Goal: Information Seeking & Learning: Find specific fact

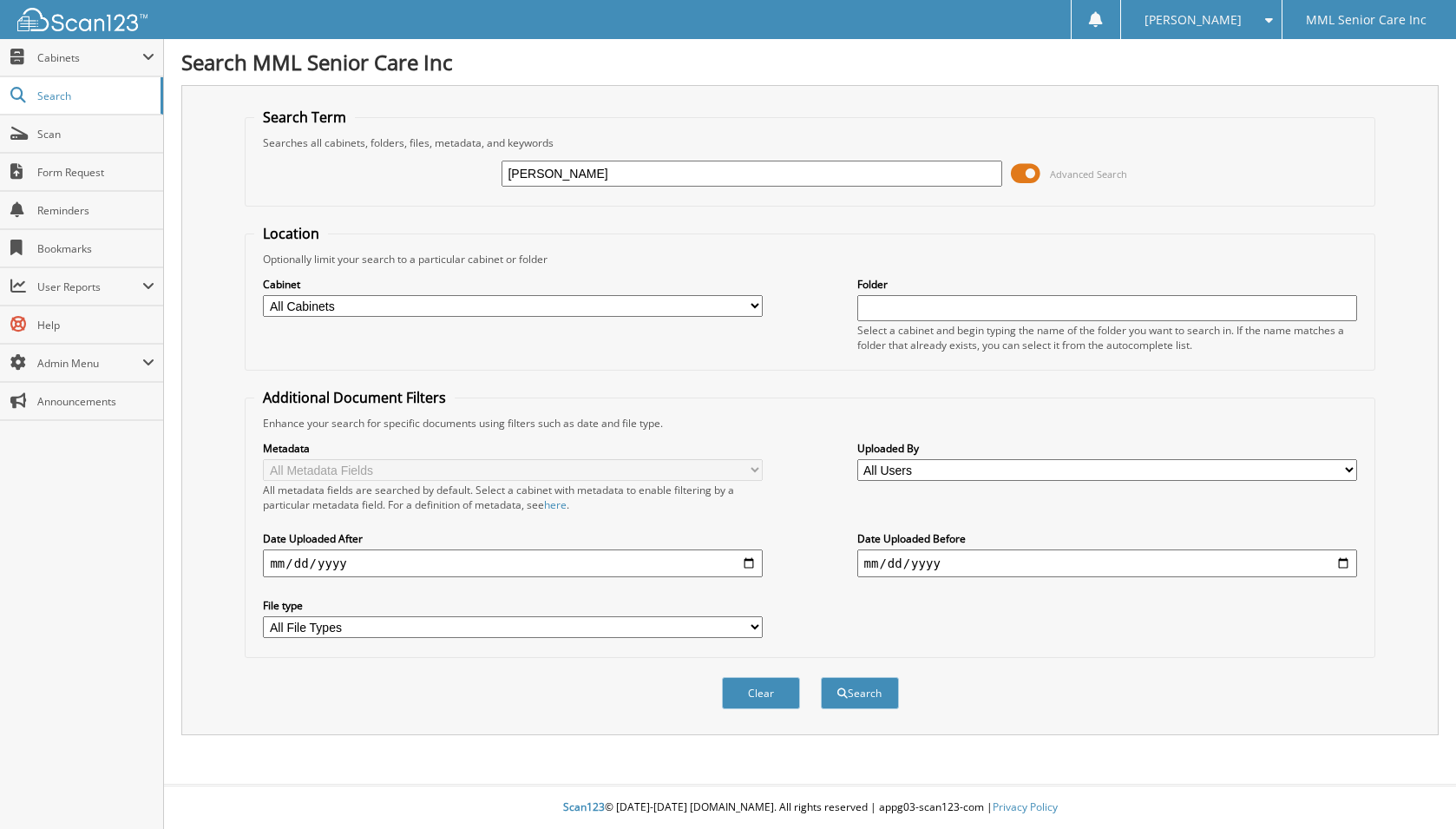
type input "[PERSON_NAME]"
click at [821, 678] on button "Search" at bounding box center [860, 693] width 78 height 33
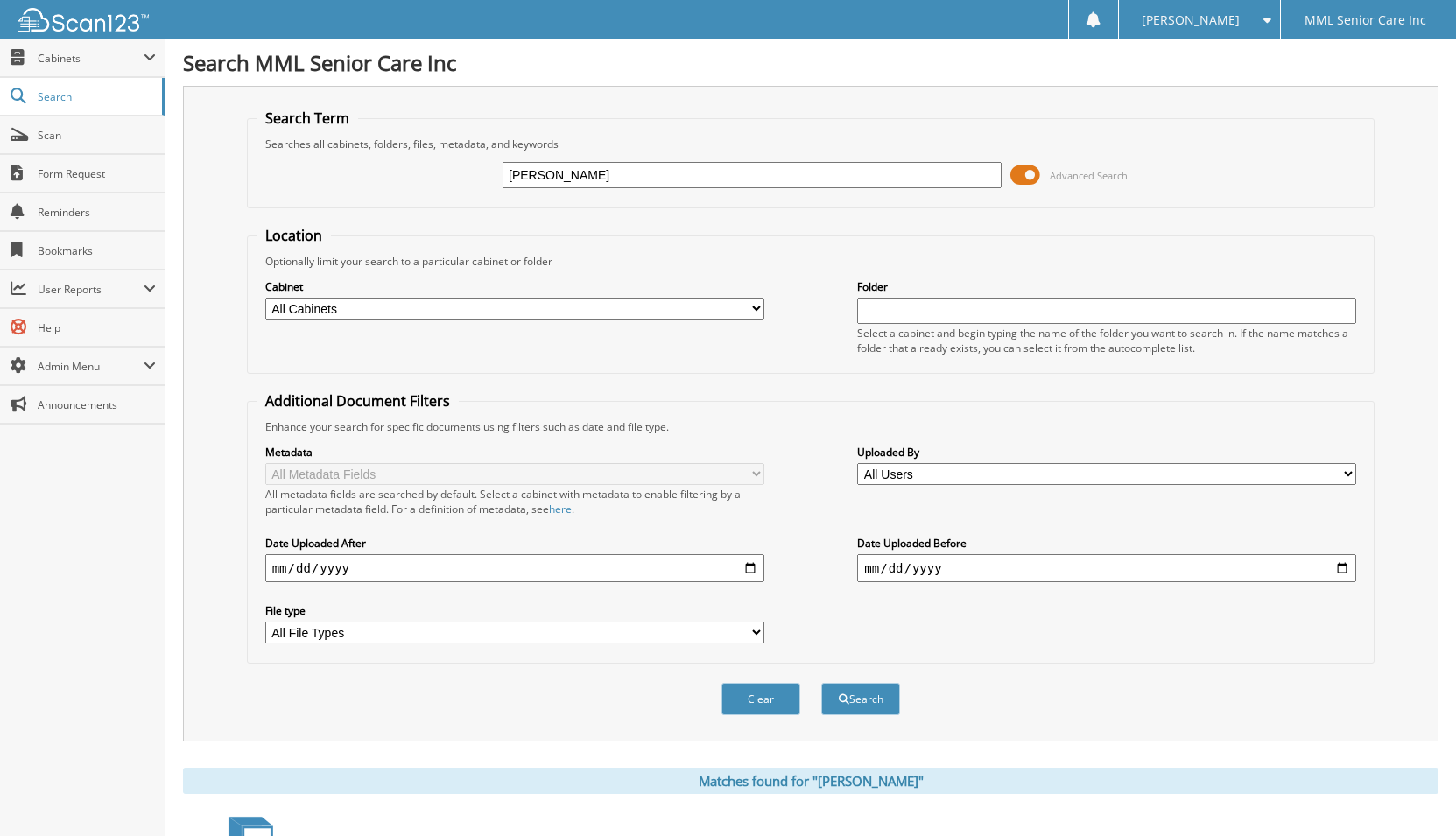
scroll to position [142, 0]
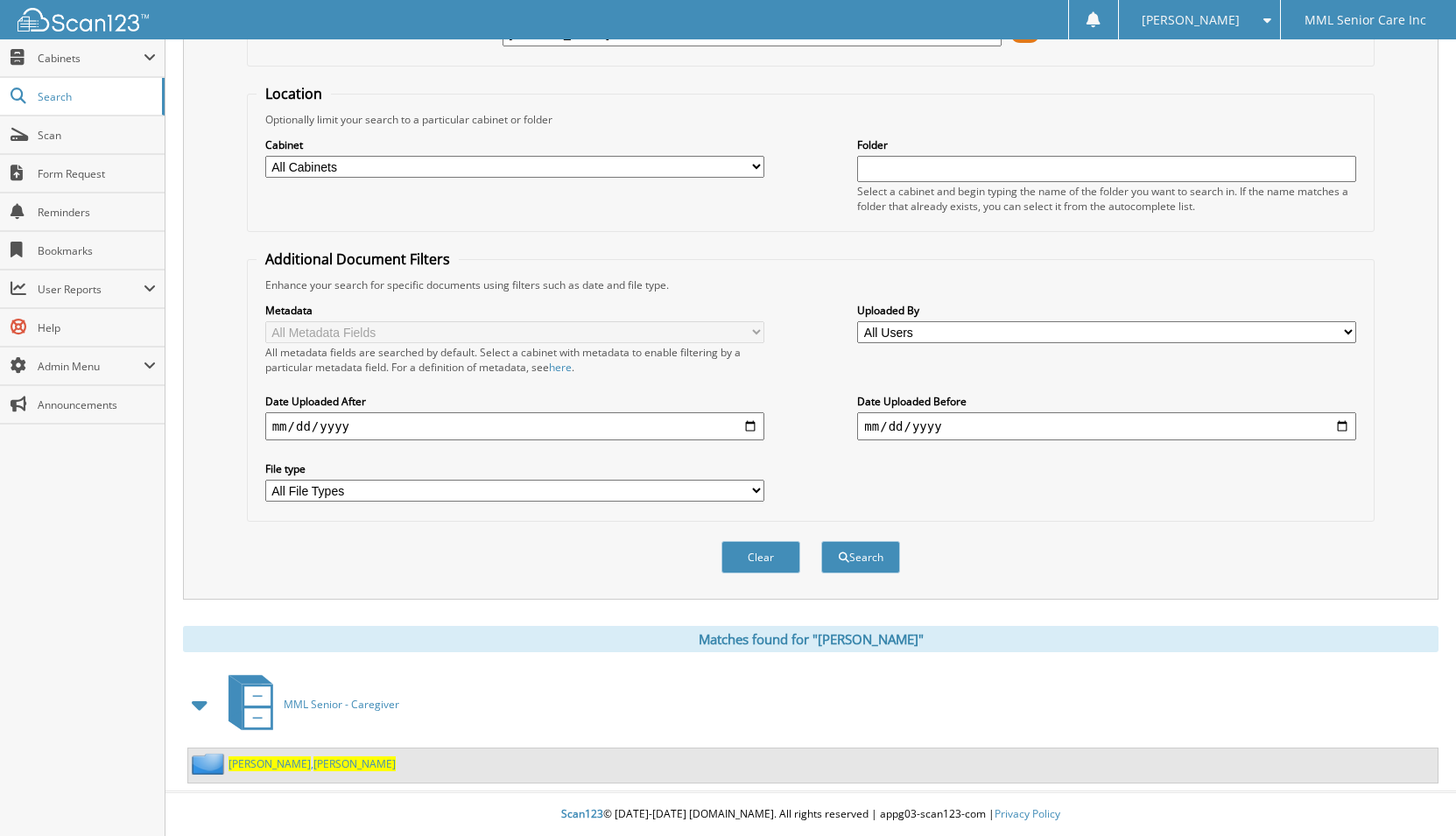
click at [313, 763] on span "Suzanne" at bounding box center [354, 764] width 83 height 15
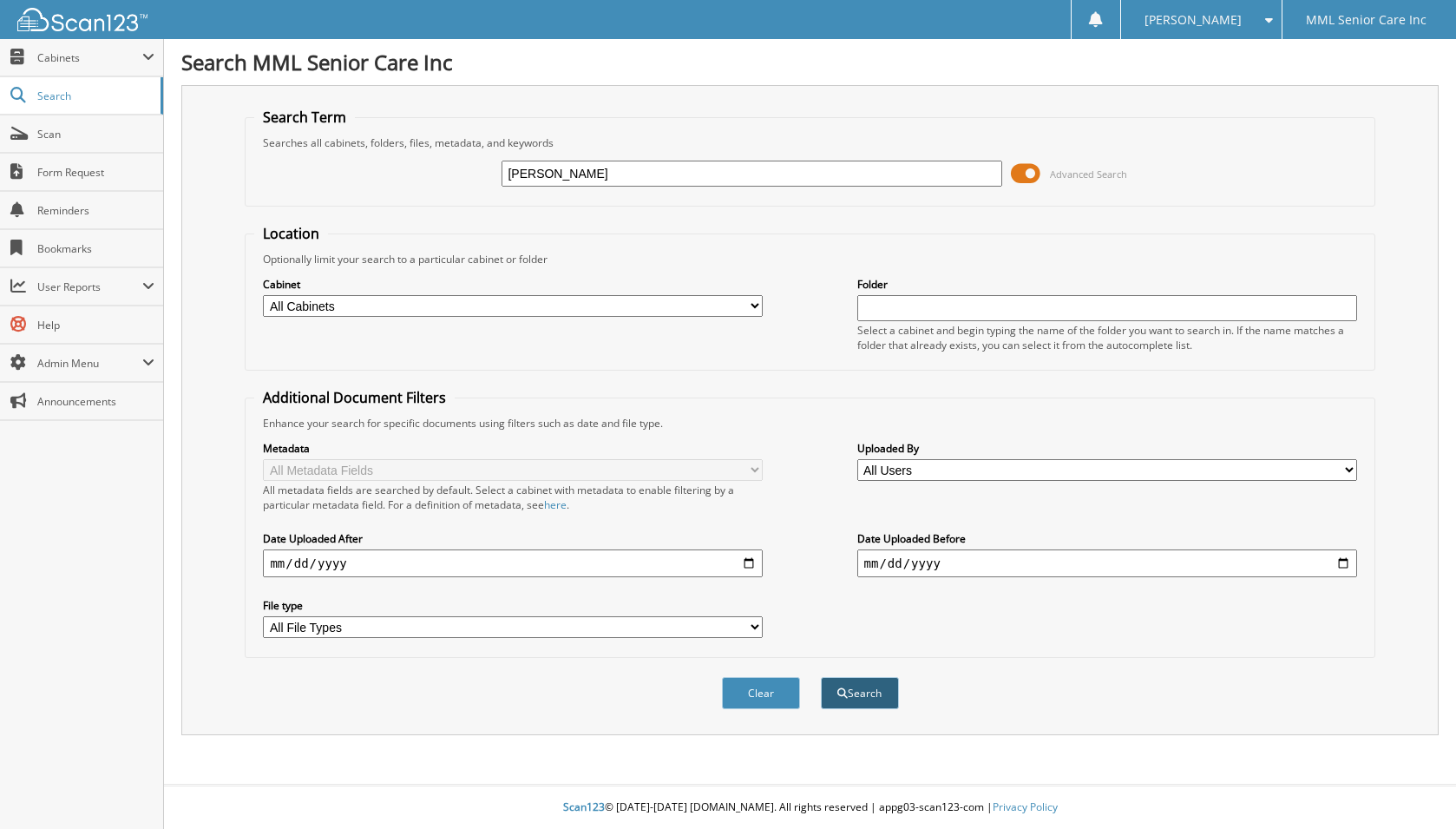
type input "McGaw"
click at [847, 701] on button "Search" at bounding box center [860, 693] width 78 height 33
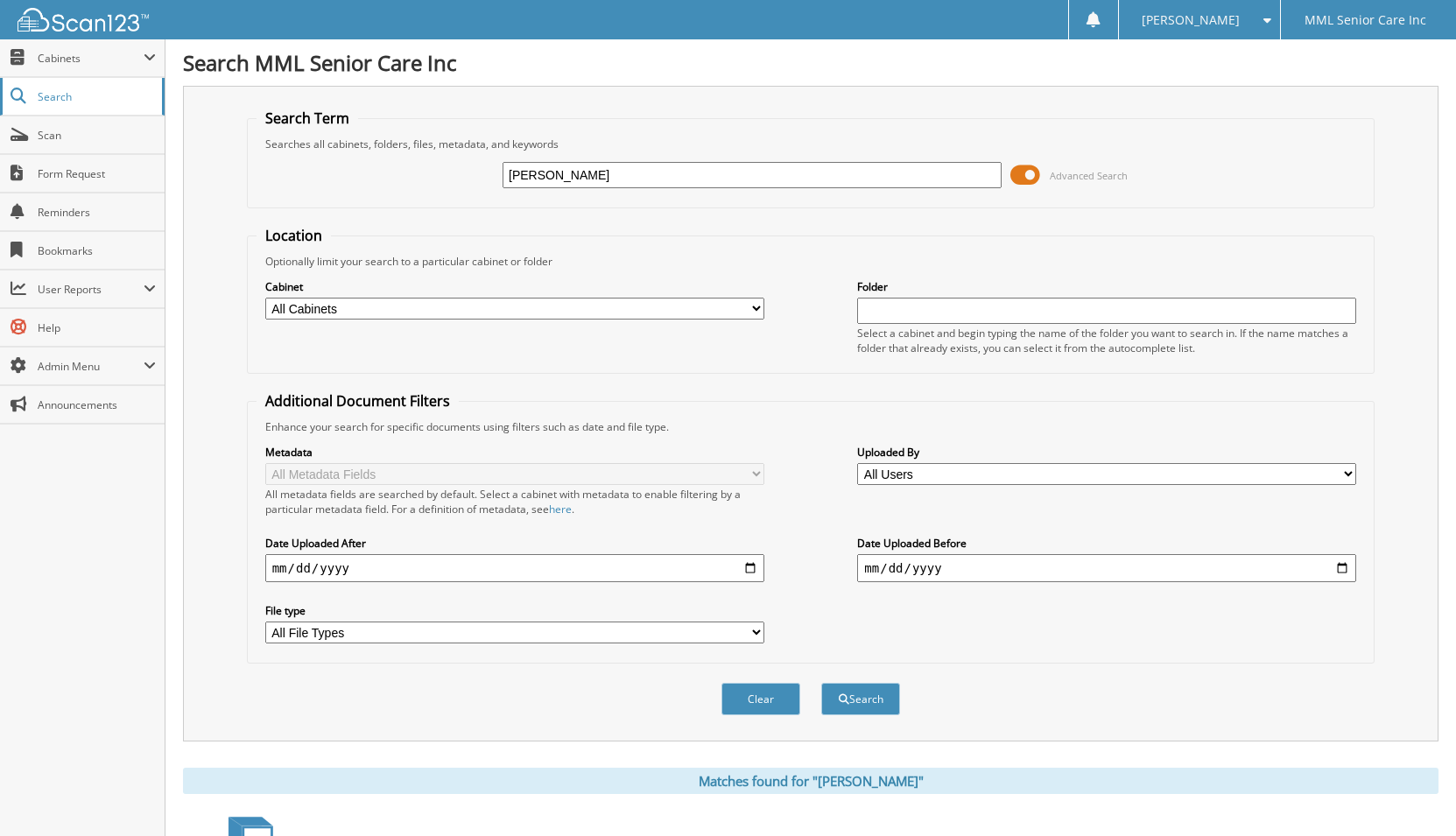
click at [73, 103] on span "Search" at bounding box center [95, 97] width 115 height 15
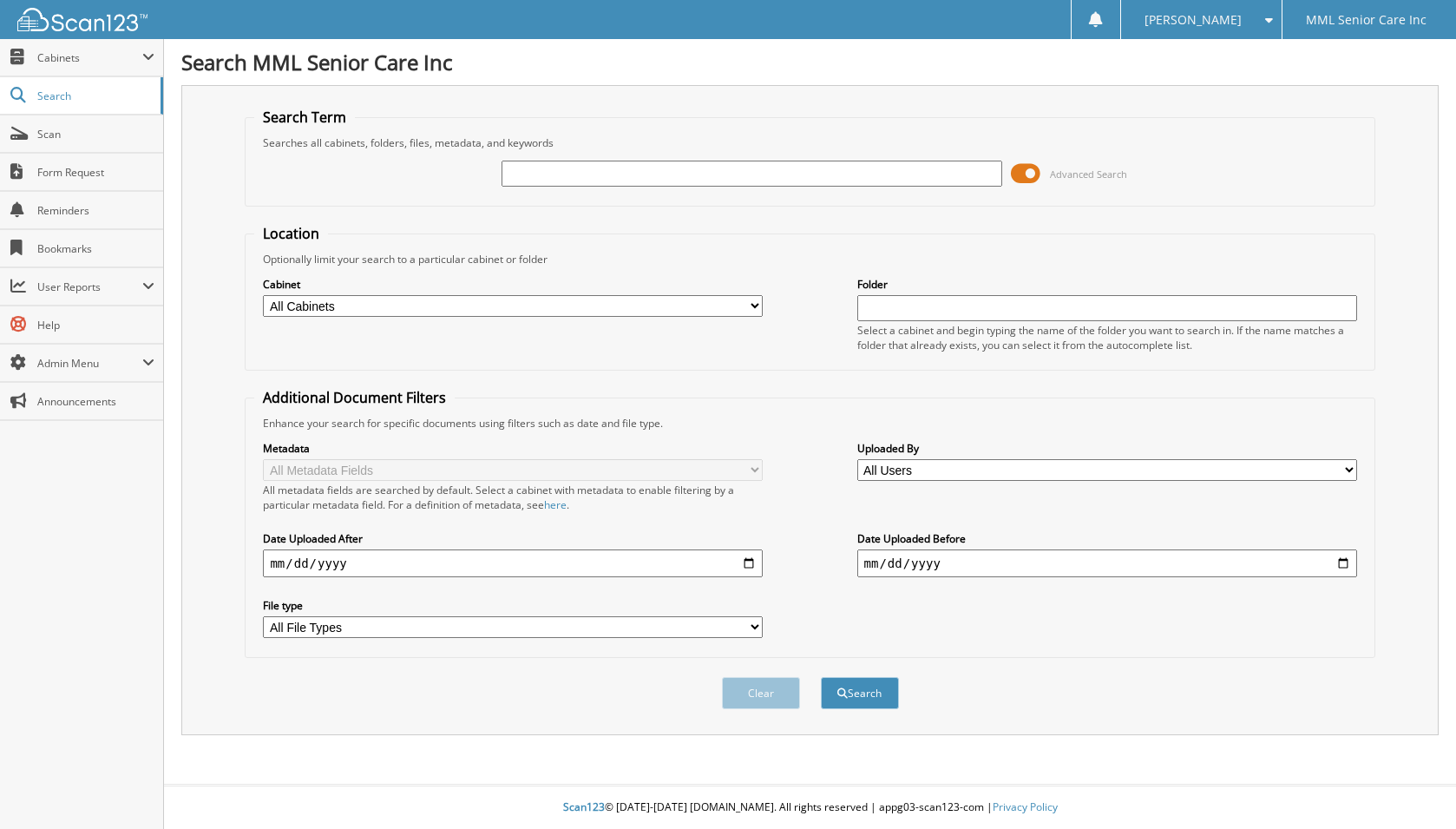
click at [536, 178] on input "text" at bounding box center [752, 174] width 500 height 26
type input "[PERSON_NAME]"
click at [821, 678] on button "Search" at bounding box center [860, 693] width 78 height 33
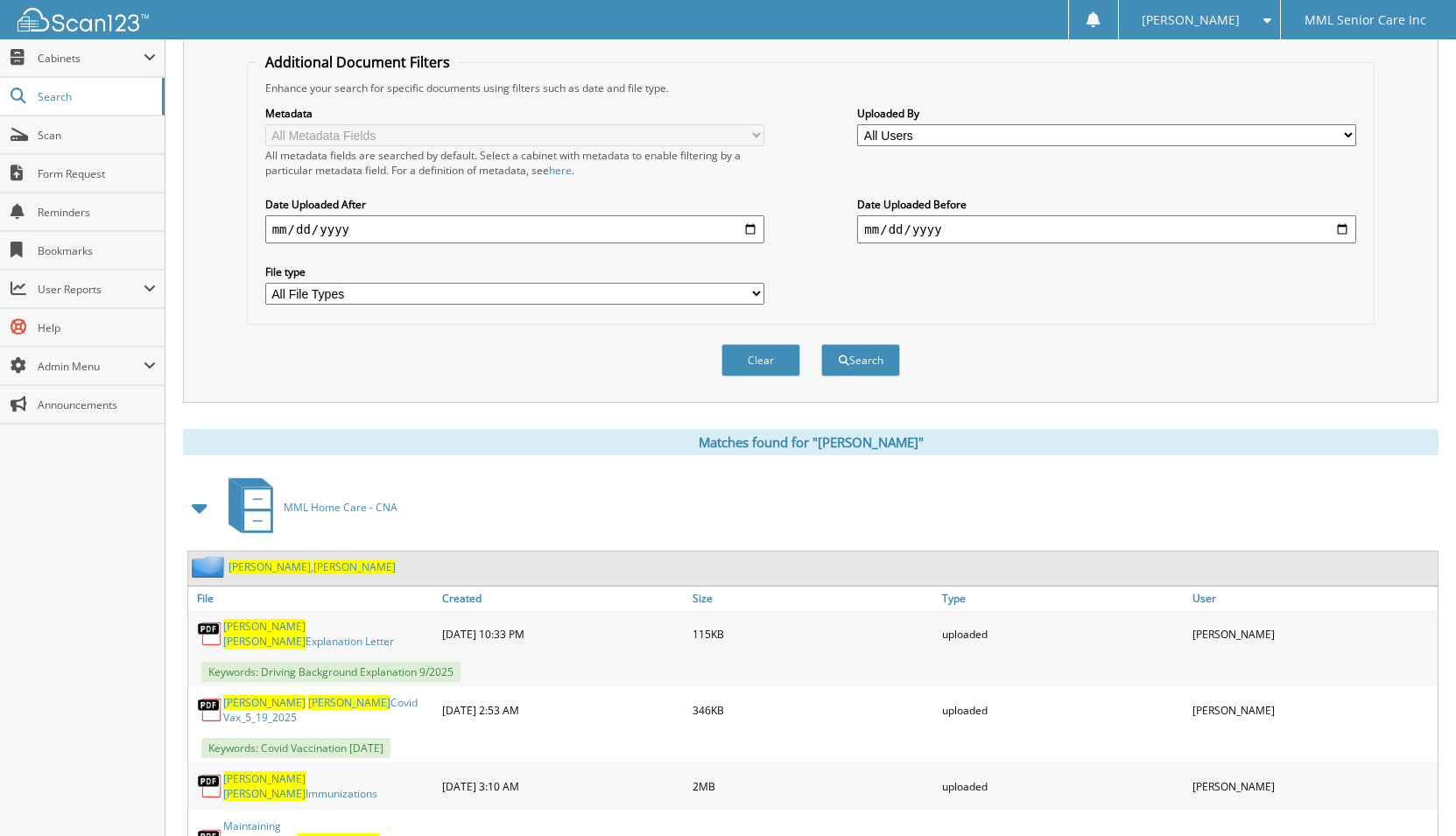
scroll to position [381, 0]
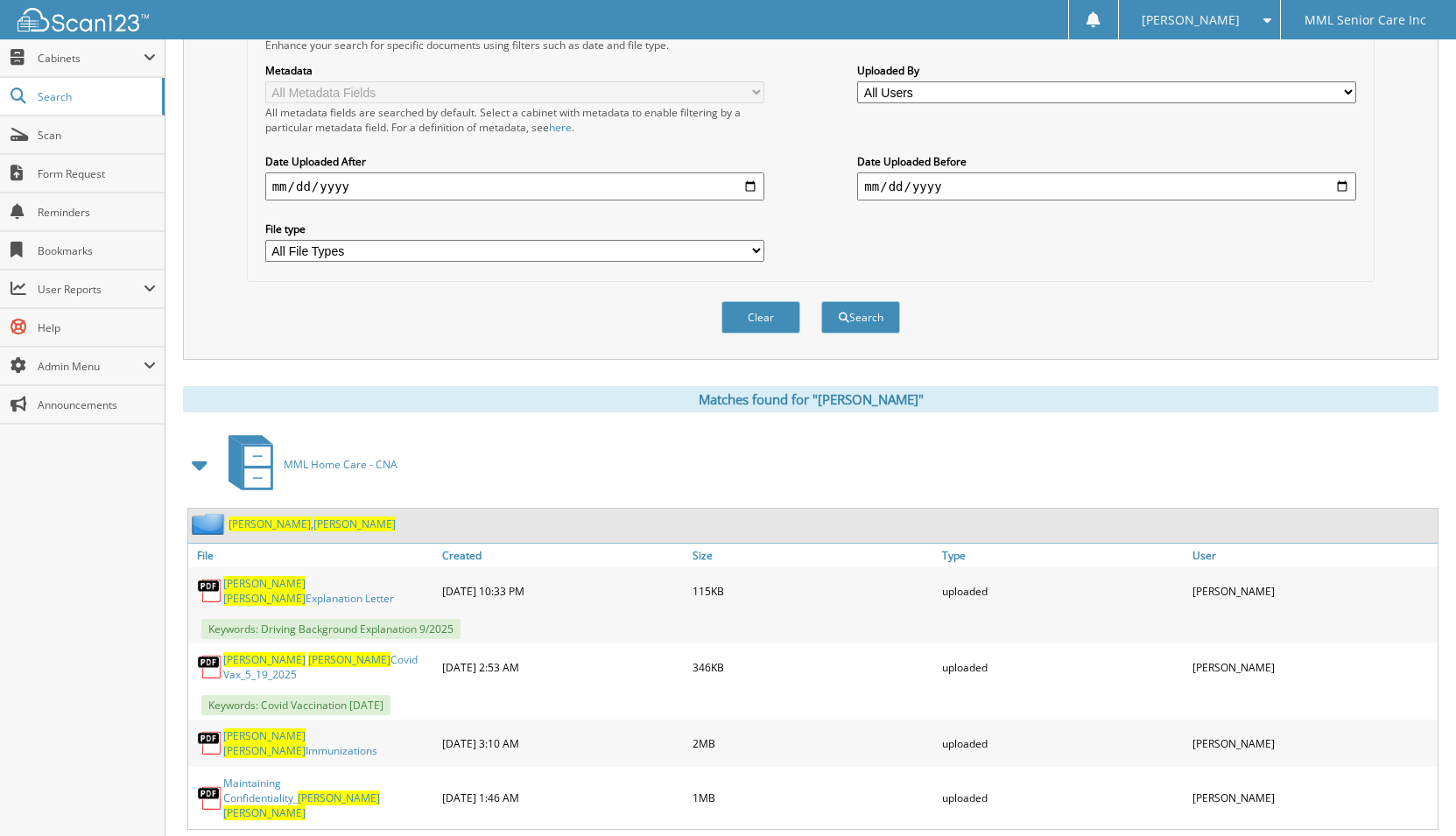
click at [256, 519] on link "[PERSON_NAME]" at bounding box center [312, 524] width 167 height 15
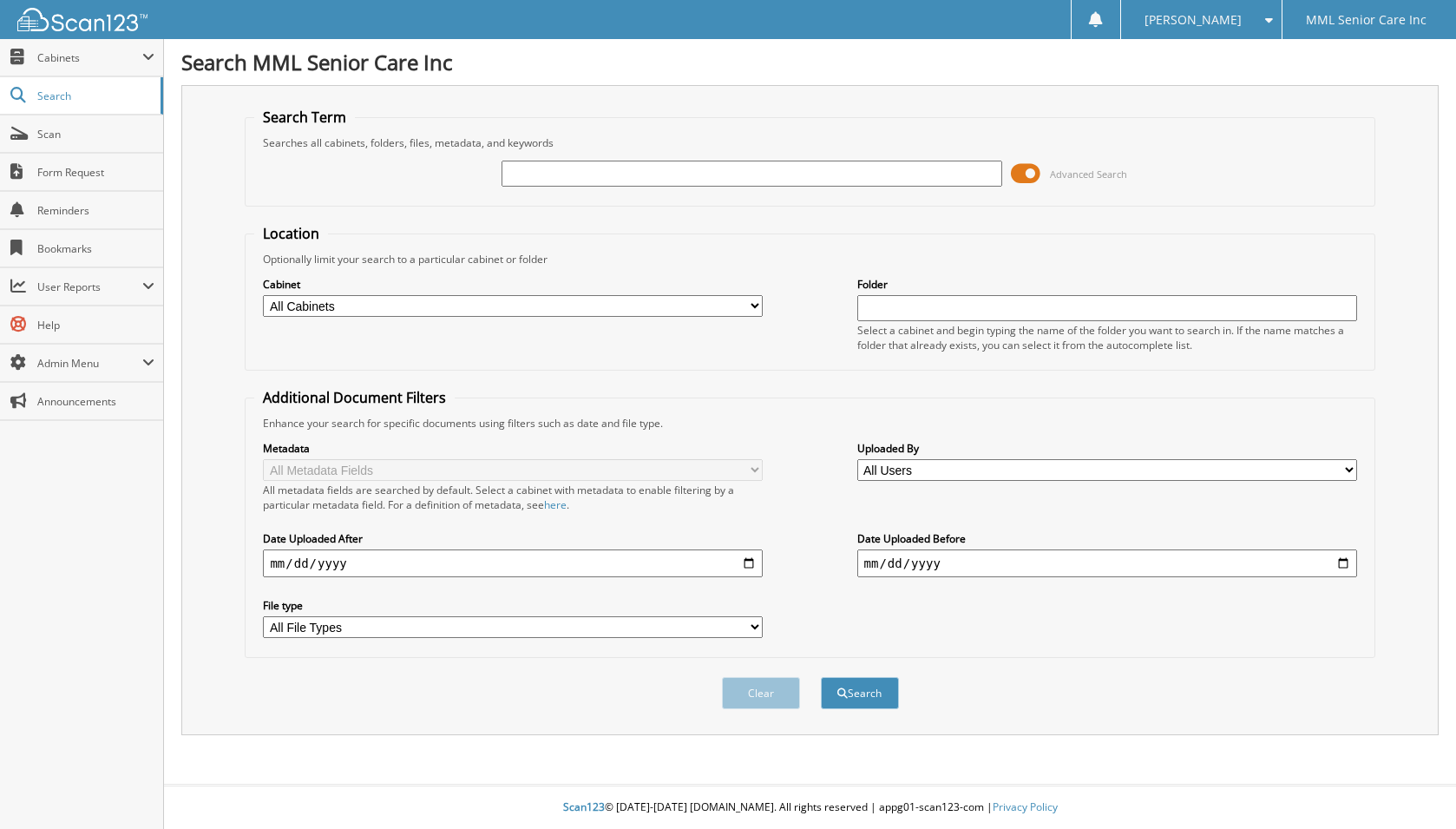
click at [875, 182] on input "text" at bounding box center [752, 174] width 500 height 26
type input "[PERSON_NAME]"
click at [872, 692] on button "Search" at bounding box center [860, 693] width 78 height 33
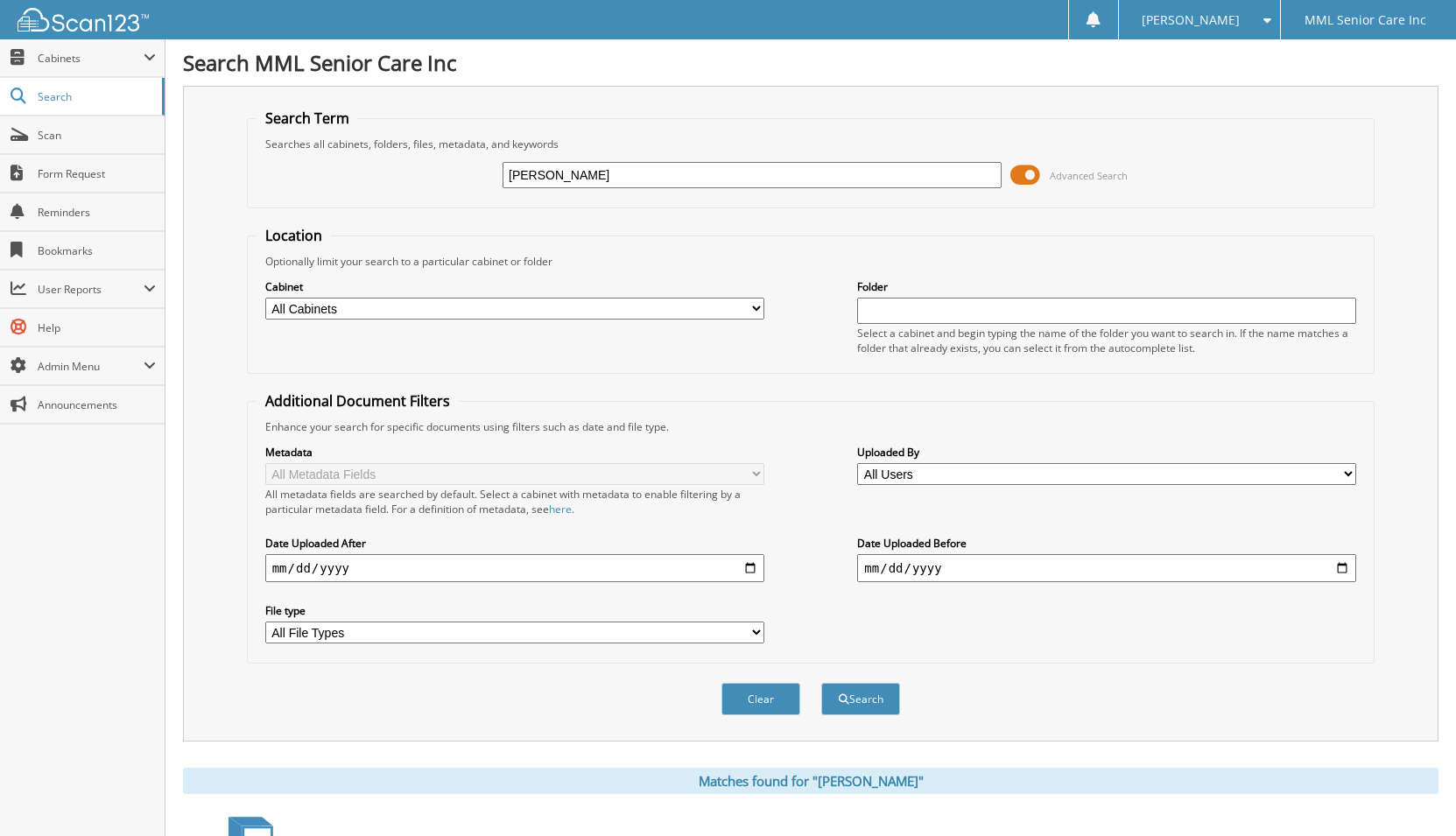
click at [571, 189] on div "Connie" at bounding box center [752, 175] width 499 height 30
click at [575, 178] on input "Connie" at bounding box center [752, 175] width 499 height 26
type input "Kimanthi"
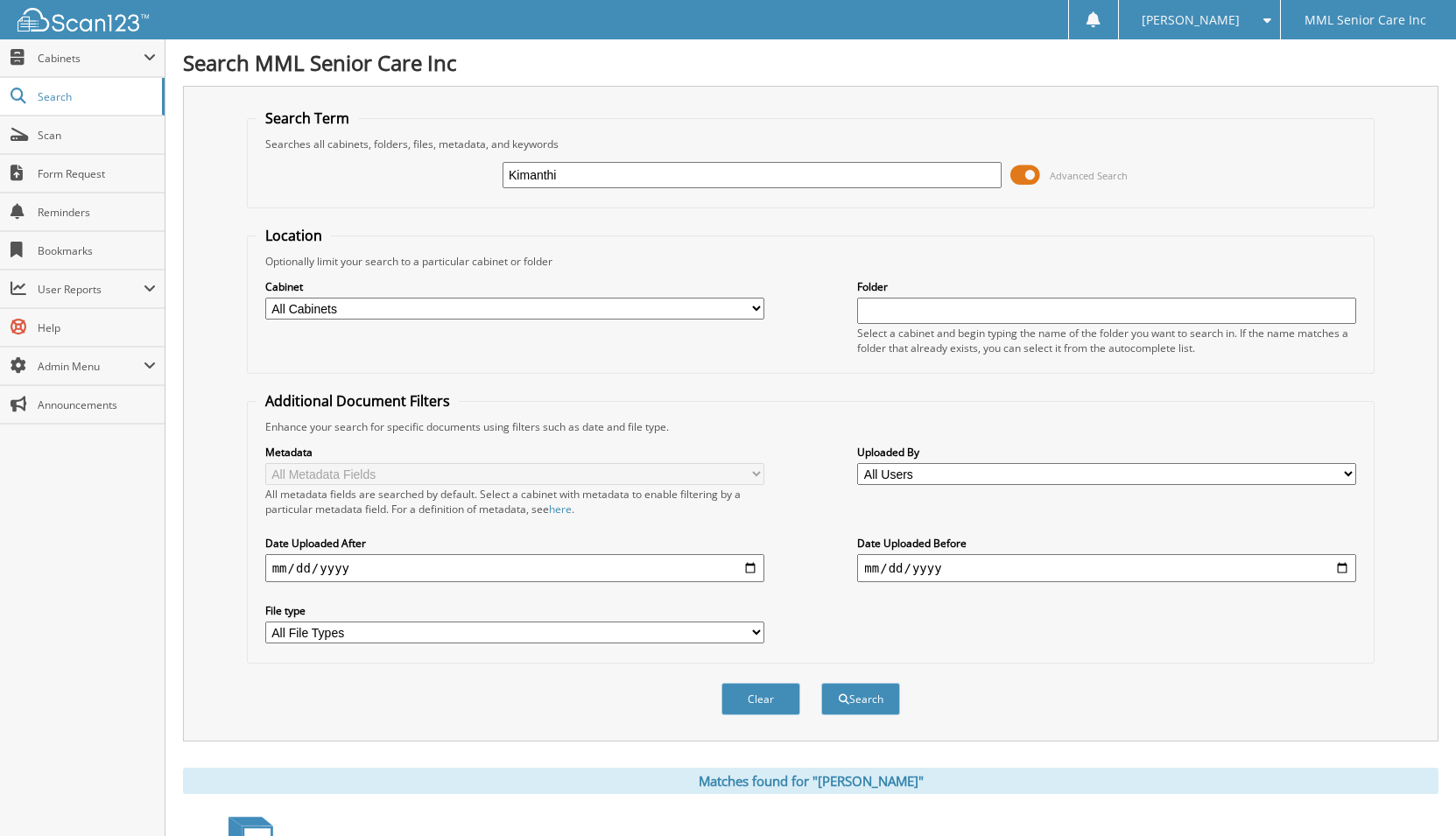
click at [821, 683] on button "Search" at bounding box center [861, 699] width 79 height 33
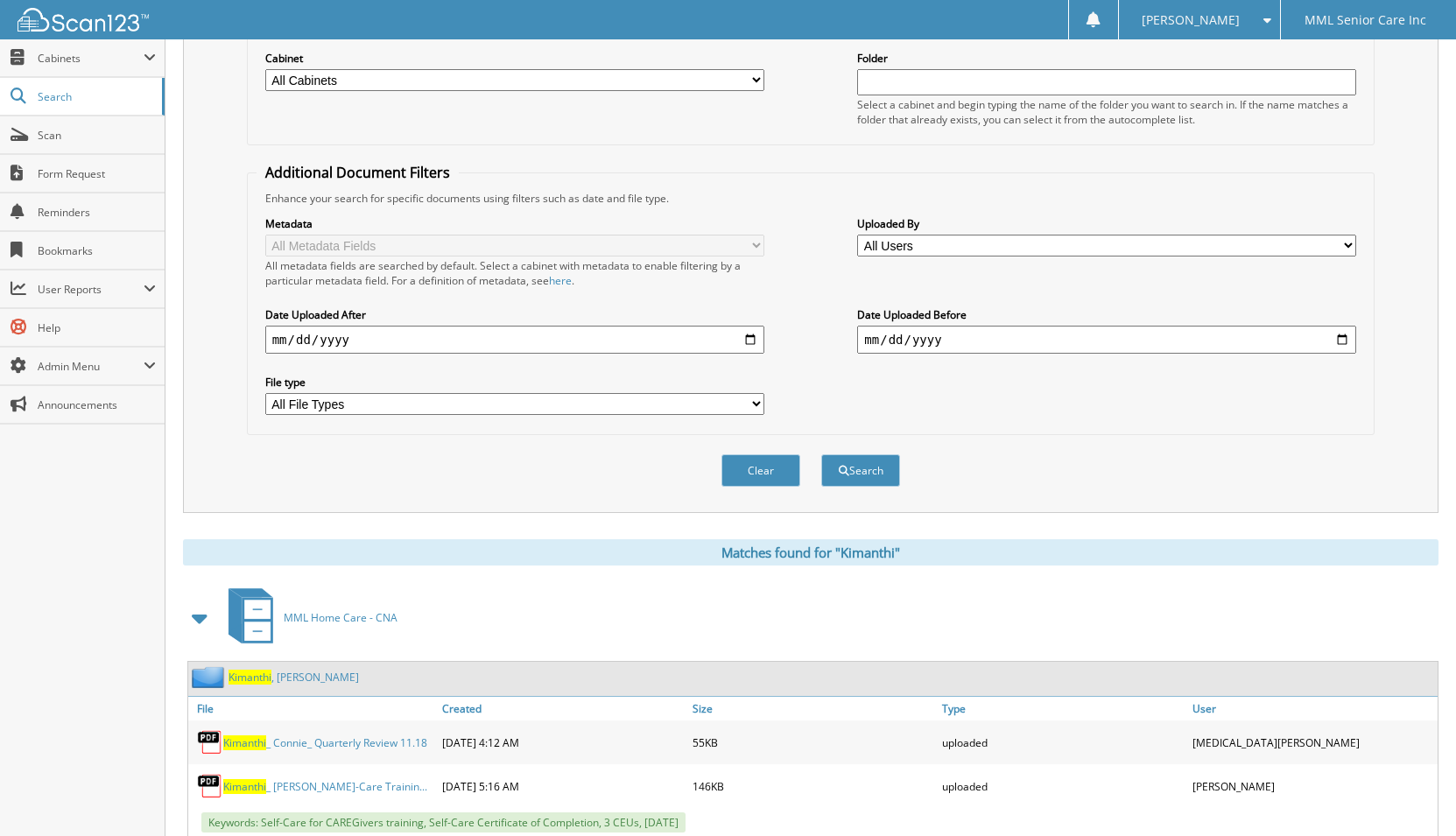
scroll to position [563, 0]
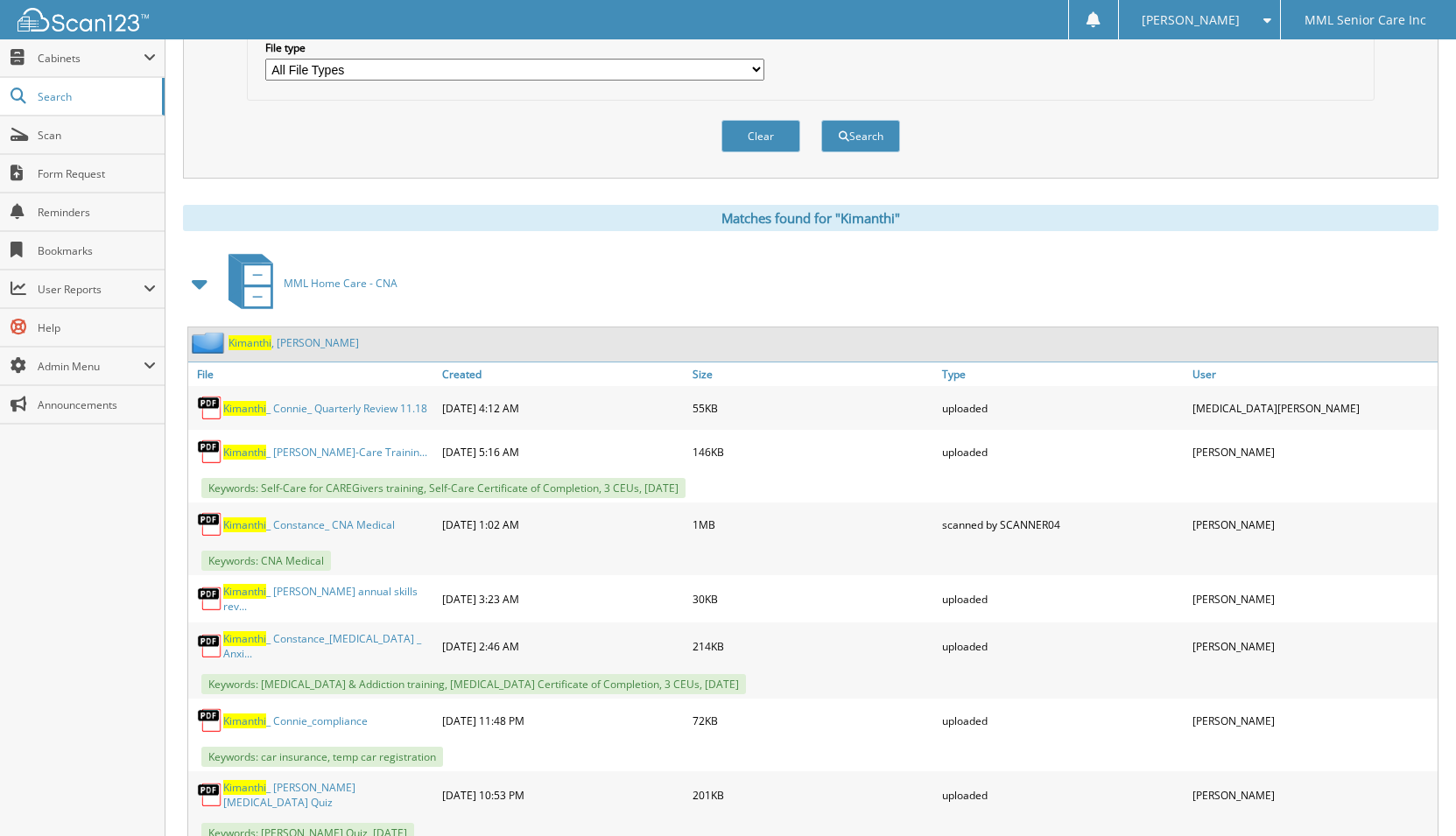
click at [308, 345] on link "Kimanthi , Constance" at bounding box center [293, 343] width 130 height 15
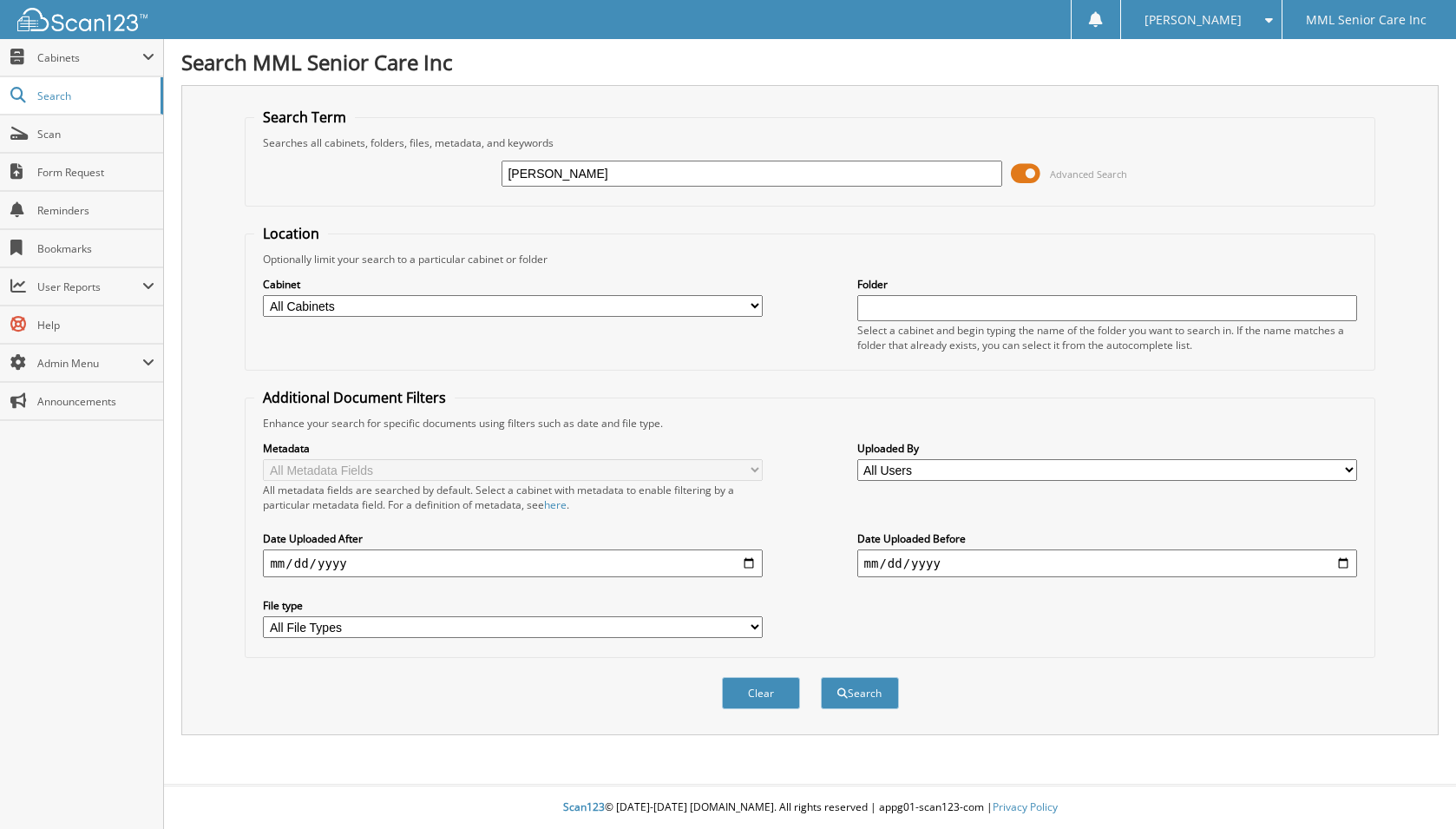
type input "[PERSON_NAME]"
click at [821, 678] on button "Search" at bounding box center [860, 693] width 78 height 33
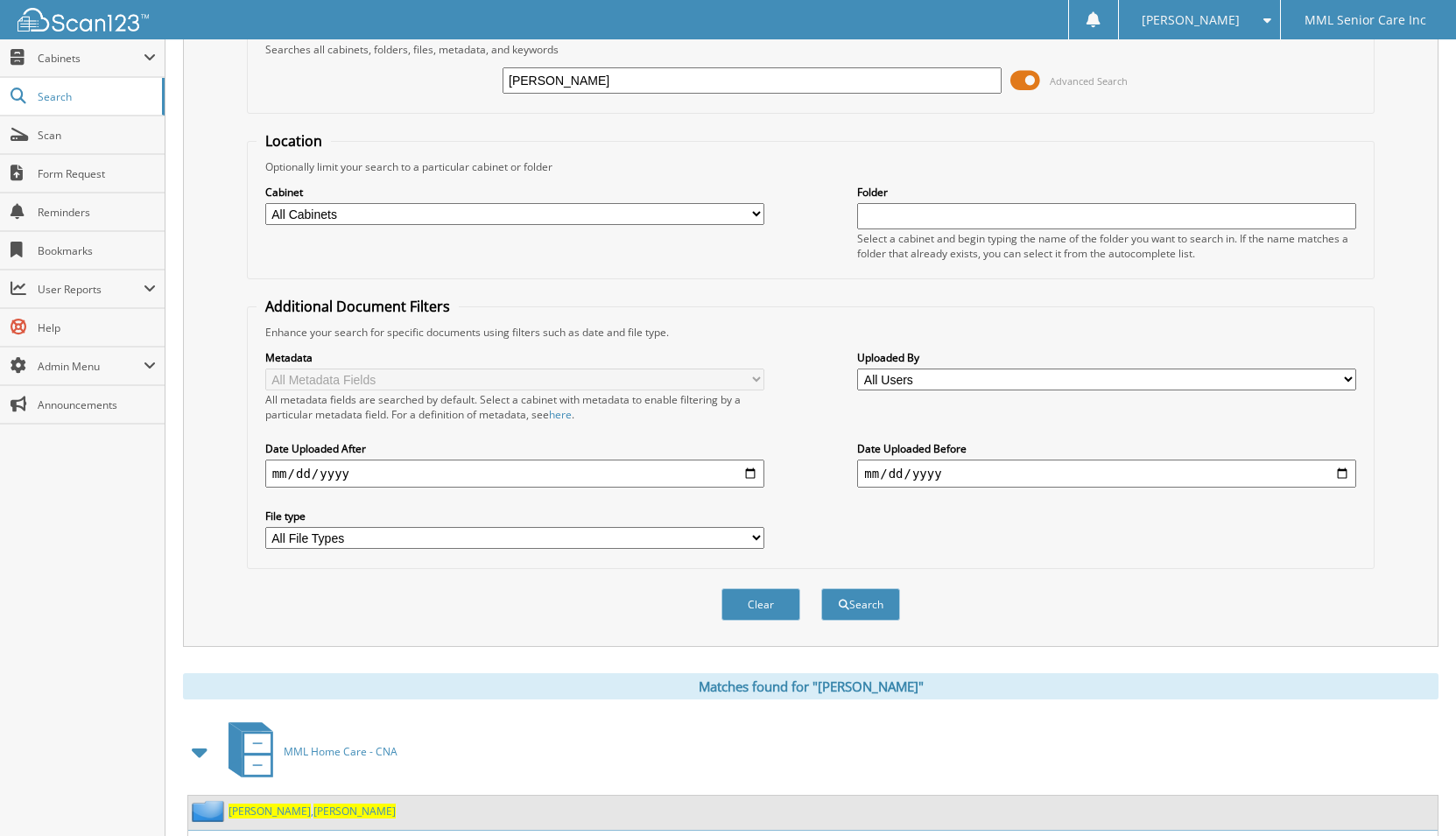
scroll to position [210, 0]
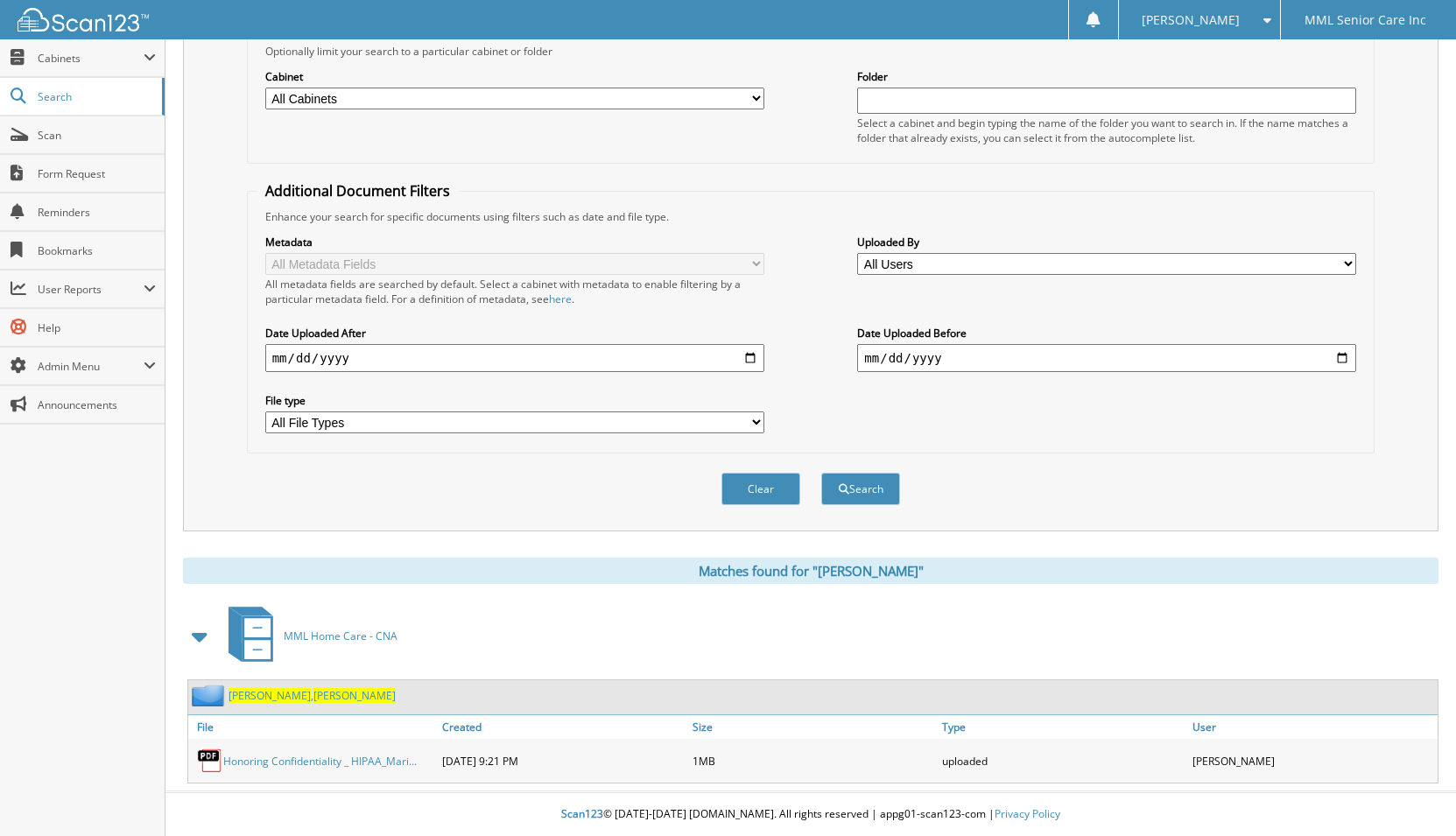
click at [263, 694] on link "[PERSON_NAME]" at bounding box center [312, 695] width 167 height 15
